Goal: Information Seeking & Learning: Find specific fact

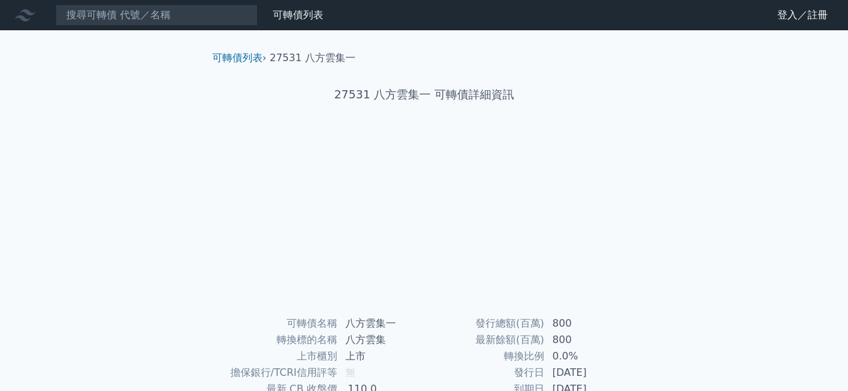
scroll to position [63, 0]
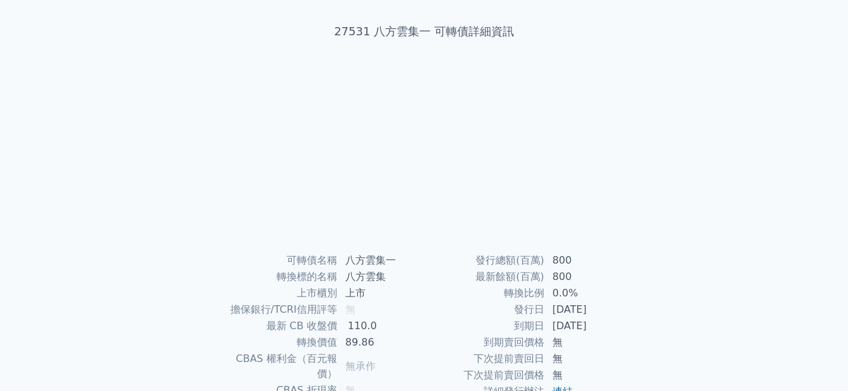
click at [545, 318] on td "2028-10-09" at bounding box center [588, 326] width 87 height 16
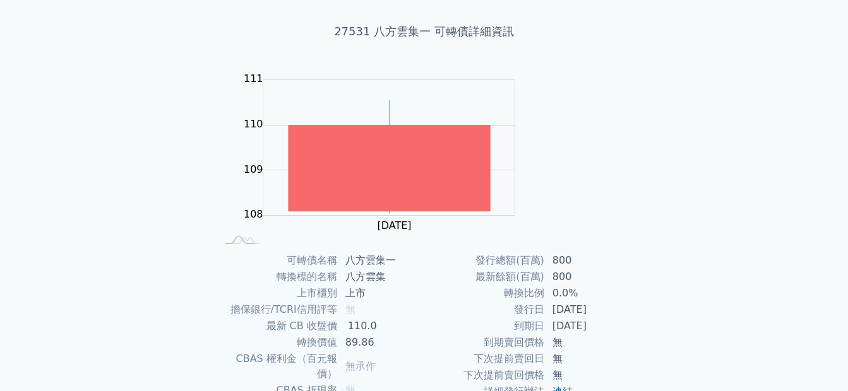
drag, startPoint x: 563, startPoint y: 258, endPoint x: 519, endPoint y: 261, distance: 44.3
click at [545, 302] on td "2025-10-09" at bounding box center [588, 310] width 87 height 16
copy td "2025-10-09"
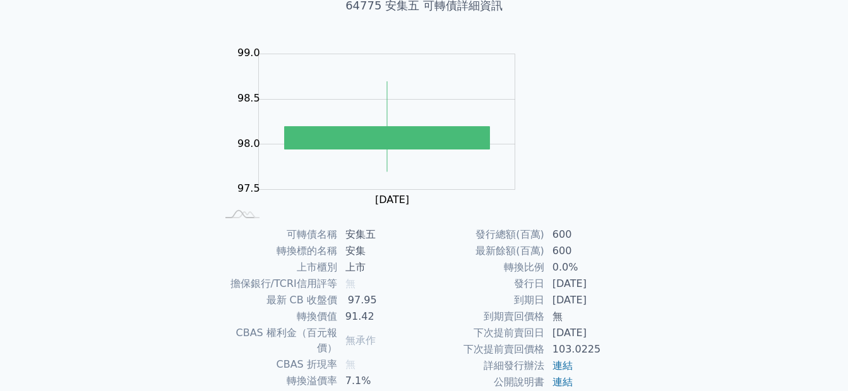
scroll to position [92, 0]
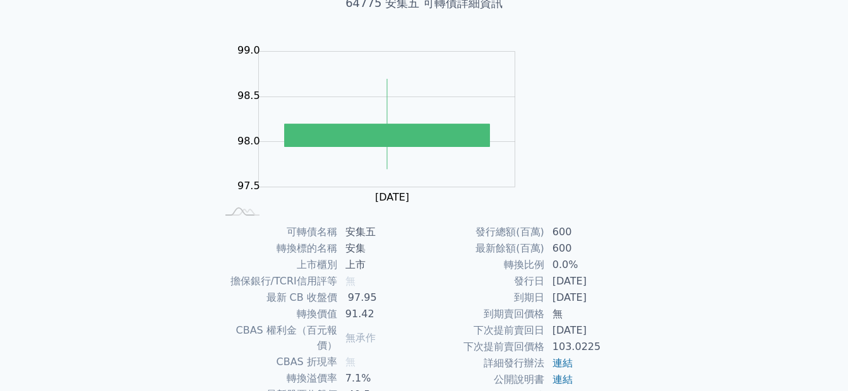
click at [545, 273] on td "2025-10-09" at bounding box center [588, 281] width 87 height 16
click at [550, 273] on td "2025-10-09" at bounding box center [588, 281] width 87 height 16
click at [559, 273] on td "2025-10-09" at bounding box center [588, 281] width 87 height 16
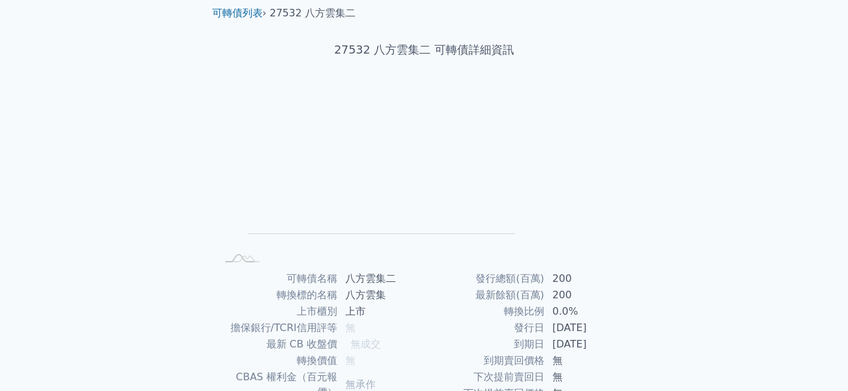
scroll to position [92, 0]
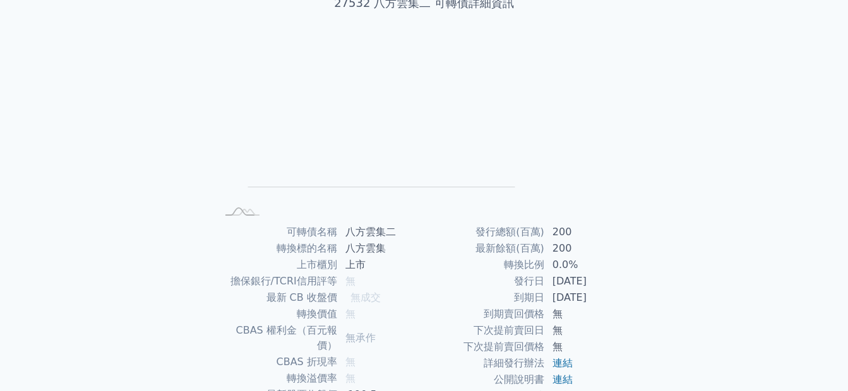
drag, startPoint x: 565, startPoint y: 236, endPoint x: 521, endPoint y: 230, distance: 43.9
click at [545, 273] on td "2025-10-20" at bounding box center [588, 281] width 87 height 16
copy td "2025-10-20"
drag, startPoint x: 564, startPoint y: 244, endPoint x: 521, endPoint y: 245, distance: 43.0
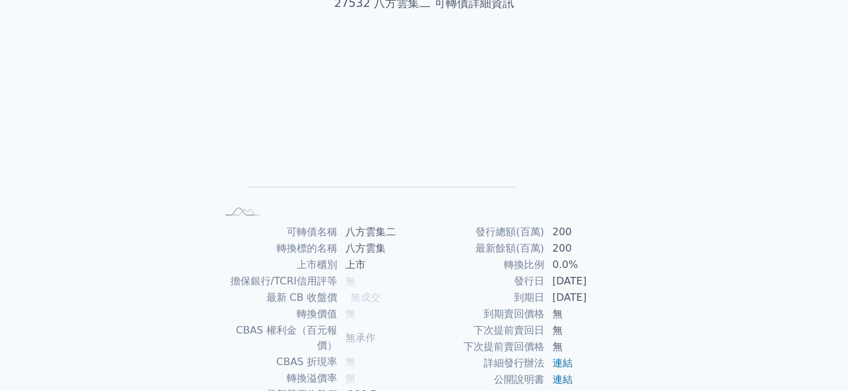
click at [545, 290] on td "2028-10-20" at bounding box center [588, 298] width 87 height 16
copy td "2028-10-20"
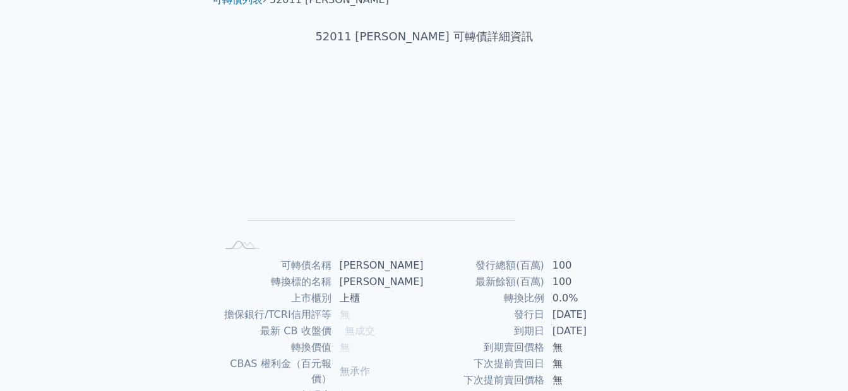
scroll to position [92, 0]
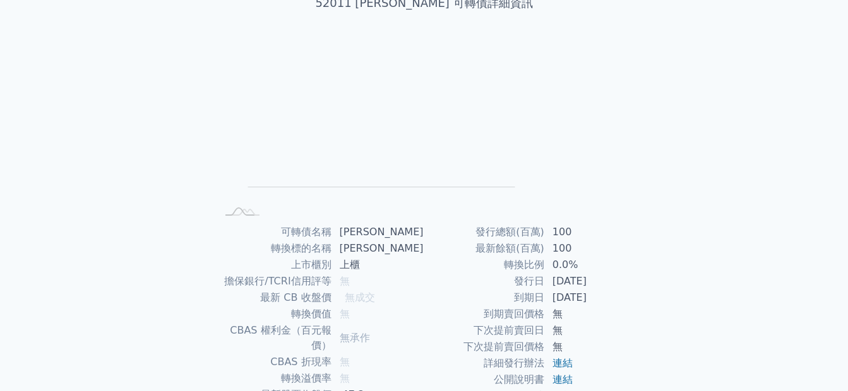
drag, startPoint x: 562, startPoint y: 234, endPoint x: 522, endPoint y: 232, distance: 39.8
click at [545, 273] on td "2025-10-15" at bounding box center [588, 281] width 87 height 16
copy td "2025-10-15"
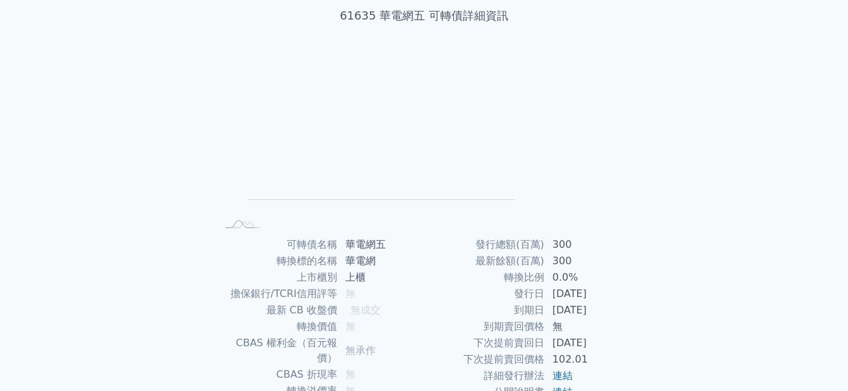
scroll to position [92, 0]
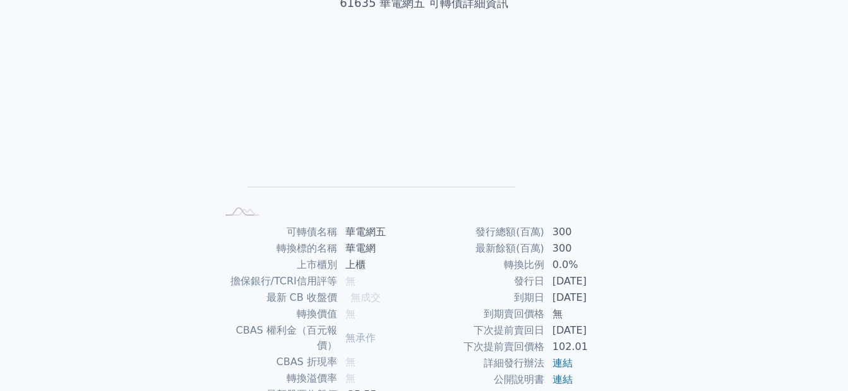
drag, startPoint x: 565, startPoint y: 229, endPoint x: 522, endPoint y: 234, distance: 43.2
click at [545, 273] on td "[DATE]" at bounding box center [588, 281] width 87 height 16
copy td "[DATE]"
